Goal: Find specific page/section: Find specific page/section

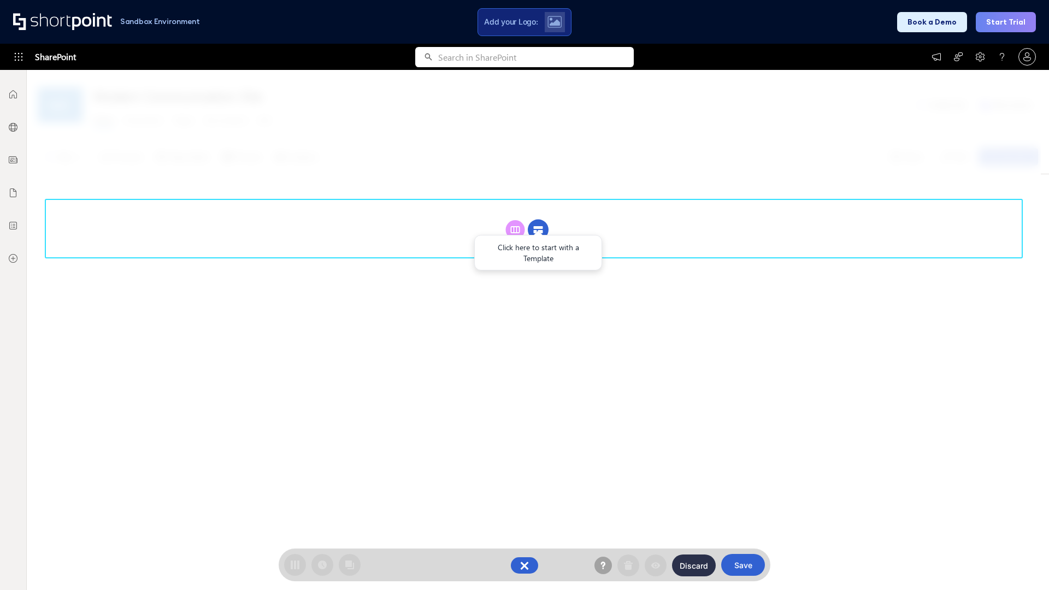
click at [538, 220] on circle at bounding box center [538, 230] width 21 height 21
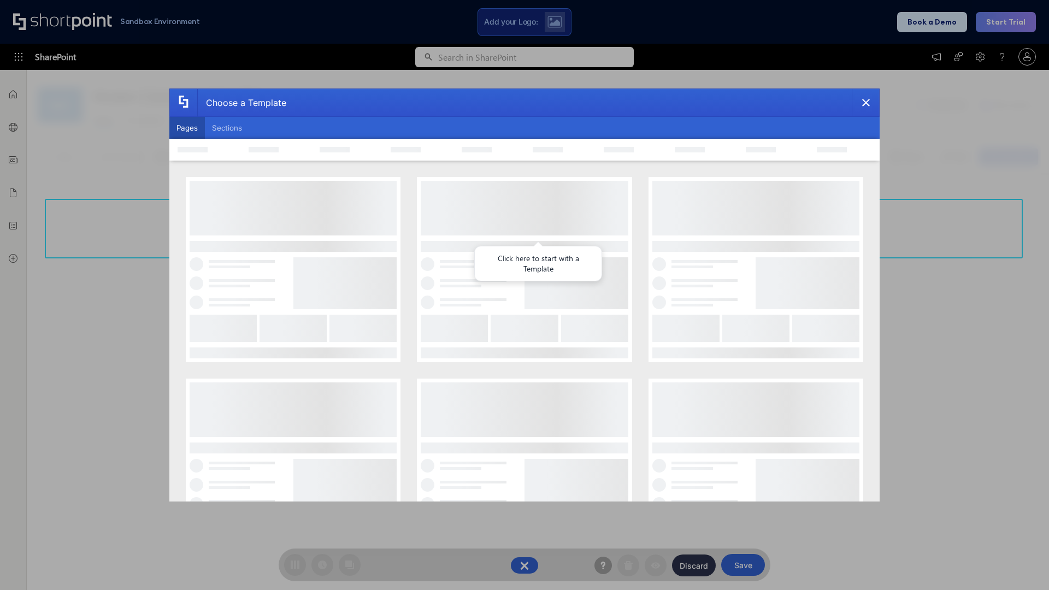
scroll to position [150, 0]
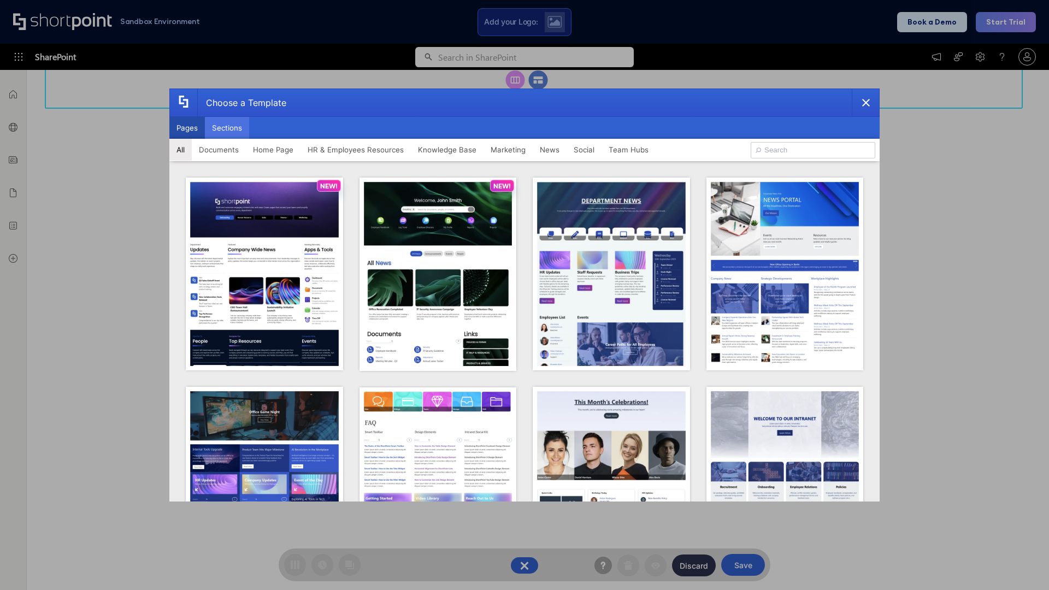
click at [227, 128] on button "Sections" at bounding box center [227, 128] width 44 height 22
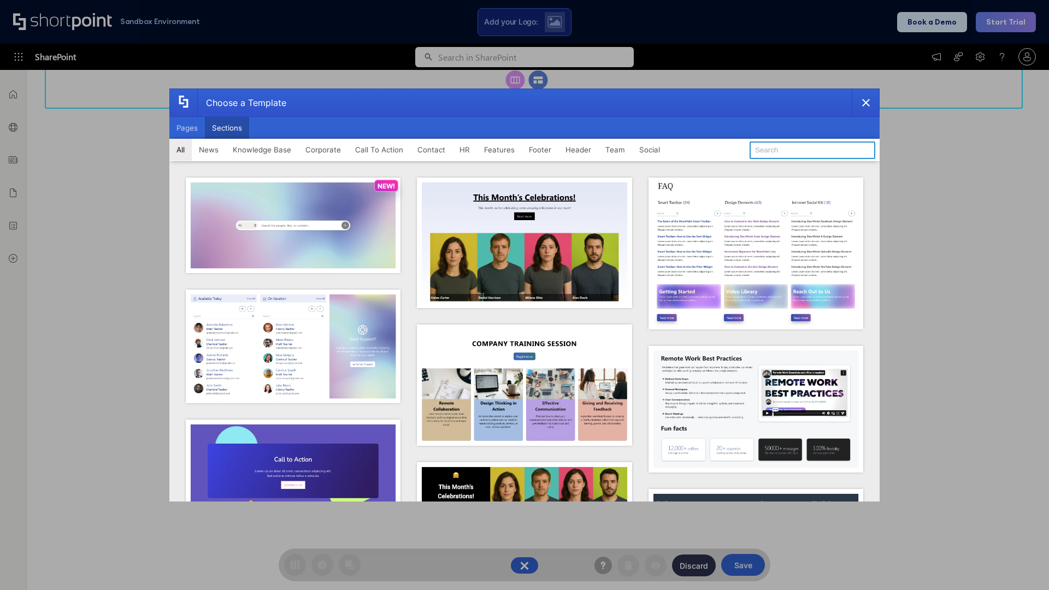
type input "FAQ 5"
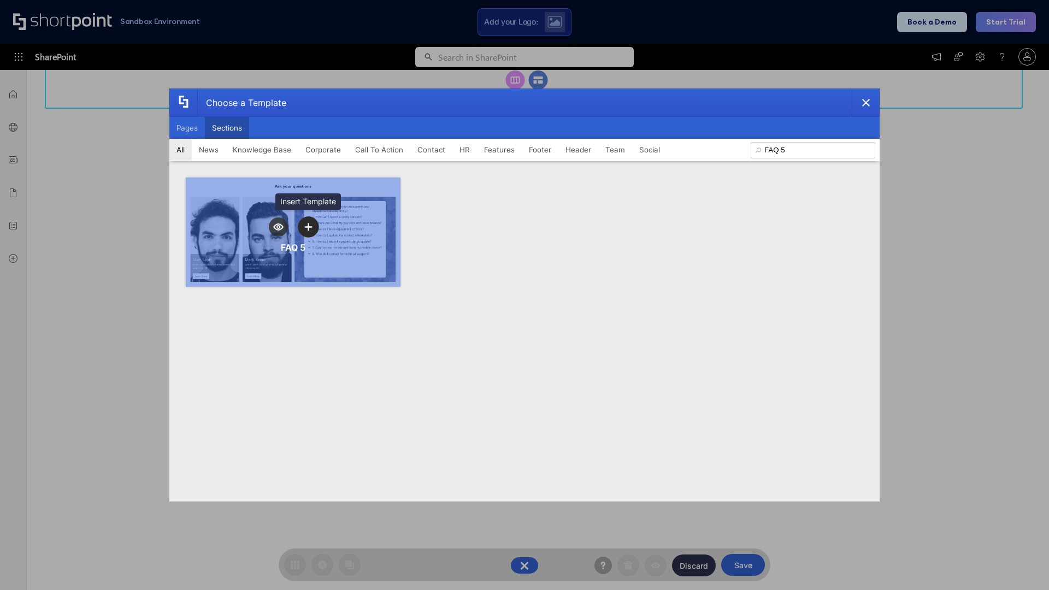
click at [308, 227] on icon "template selector" at bounding box center [308, 227] width 8 height 8
